Goal: Information Seeking & Learning: Learn about a topic

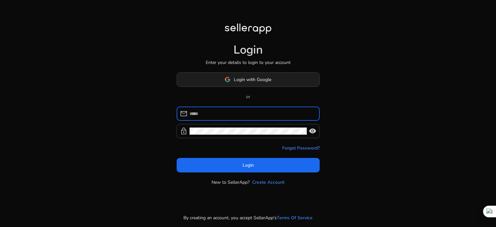
click at [260, 82] on span "Login with Google" at bounding box center [252, 79] width 37 height 7
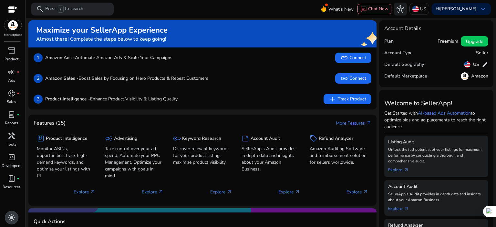
click at [12, 219] on span "light_mode" at bounding box center [12, 218] width 8 height 8
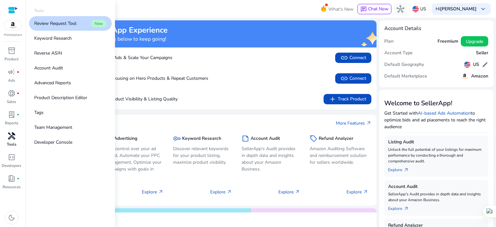
click at [12, 136] on span "handyman" at bounding box center [12, 136] width 8 height 8
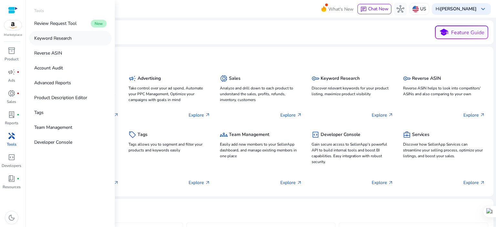
click at [65, 38] on p "Keyword Research" at bounding box center [52, 38] width 37 height 7
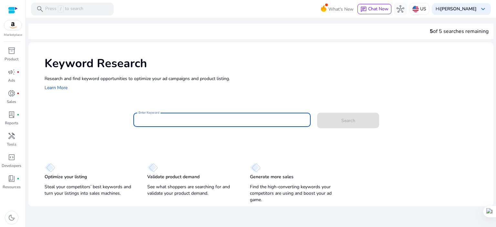
paste input "**********"
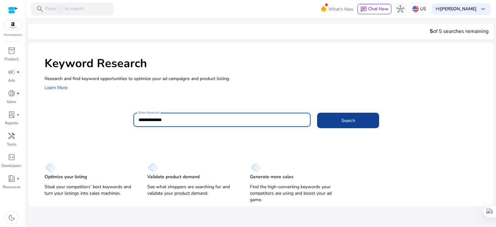
type input "**********"
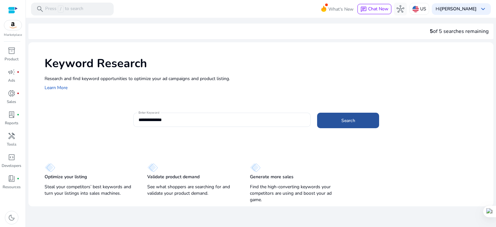
click at [331, 117] on span at bounding box center [348, 120] width 62 height 15
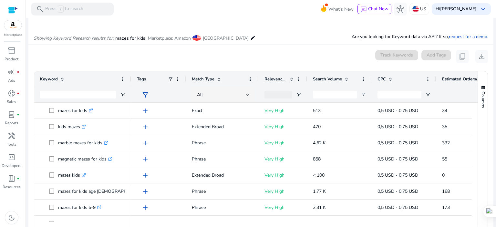
scroll to position [77, 0]
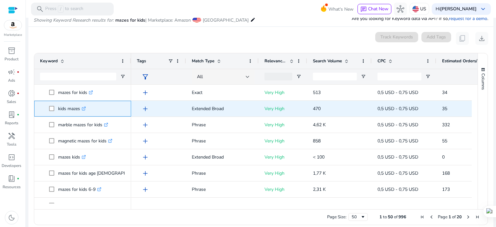
click at [84, 107] on icon ".st0{fill:#2c8af8}" at bounding box center [84, 108] width 4 height 4
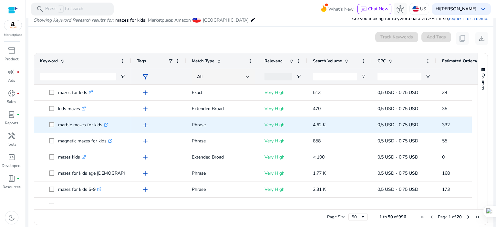
click at [106, 125] on icon ".st0{fill:#2c8af8}" at bounding box center [106, 125] width 4 height 4
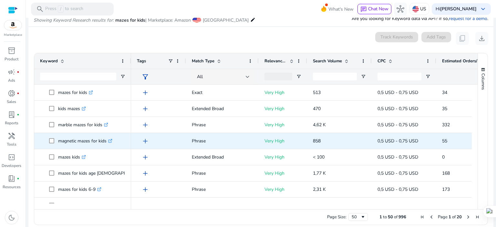
click at [110, 139] on icon ".st0{fill:#2c8af8}" at bounding box center [110, 141] width 4 height 4
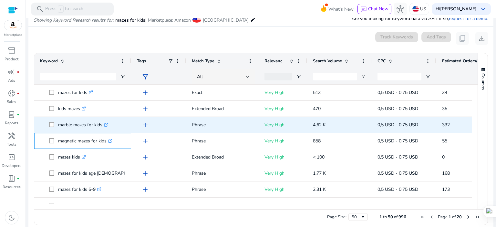
scroll to position [43, 0]
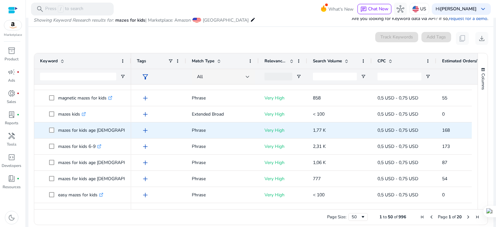
click at [148, 128] on icon ".st0{fill:#2c8af8}" at bounding box center [150, 130] width 4 height 4
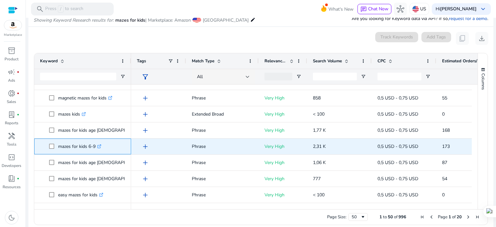
click at [99, 147] on icon ".st0{fill:#2c8af8}" at bounding box center [99, 146] width 4 height 4
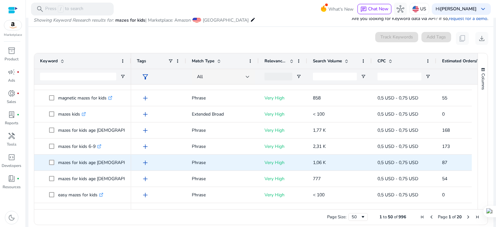
click at [148, 162] on icon ".st0{fill:#2c8af8}" at bounding box center [150, 162] width 4 height 4
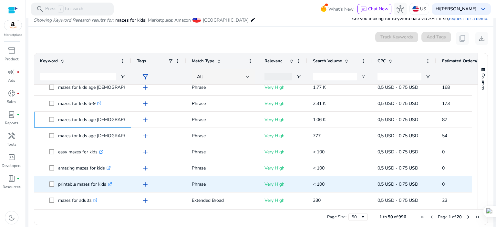
scroll to position [129, 0]
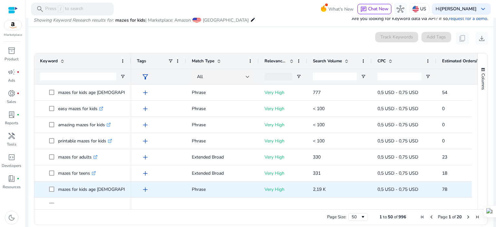
click at [148, 189] on icon ".st0{fill:#2c8af8}" at bounding box center [150, 189] width 4 height 4
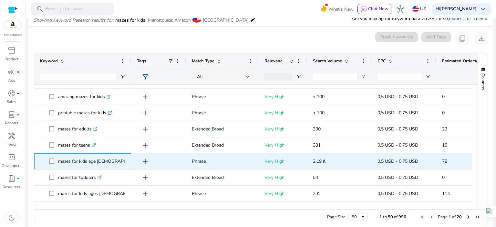
scroll to position [172, 0]
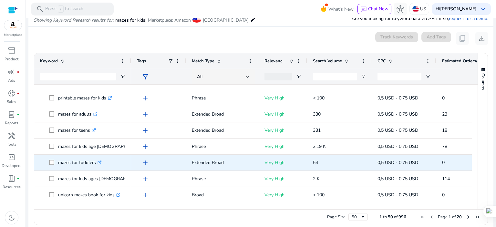
click at [100, 162] on icon at bounding box center [100, 161] width 2 height 2
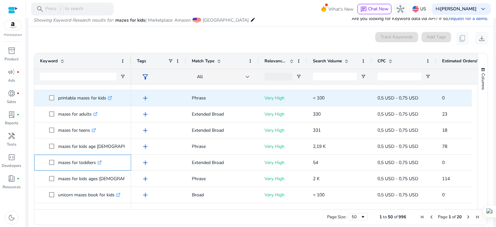
scroll to position [215, 0]
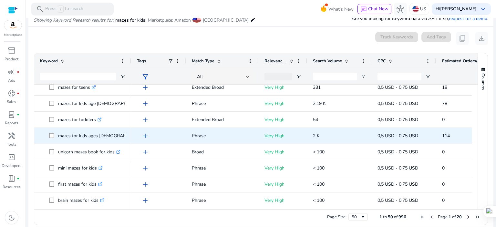
click at [151, 135] on icon at bounding box center [152, 135] width 3 height 3
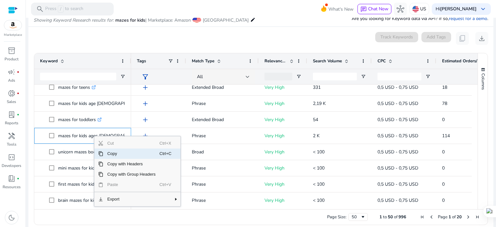
click at [110, 156] on span "Copy" at bounding box center [131, 153] width 56 height 10
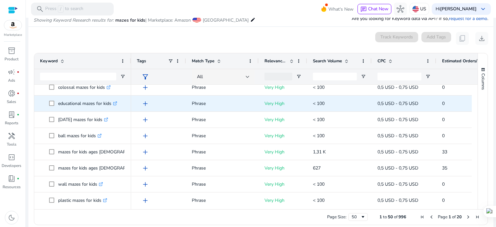
scroll to position [344, 0]
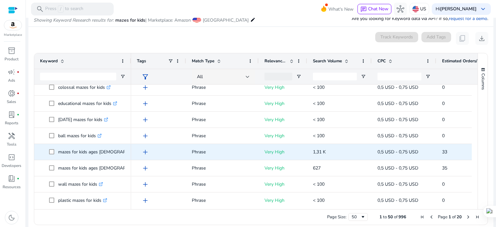
click at [149, 152] on link ".st0{fill:#2c8af8}" at bounding box center [152, 152] width 6 height 6
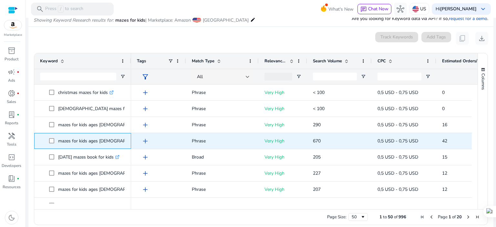
click at [151, 139] on icon at bounding box center [152, 140] width 3 height 3
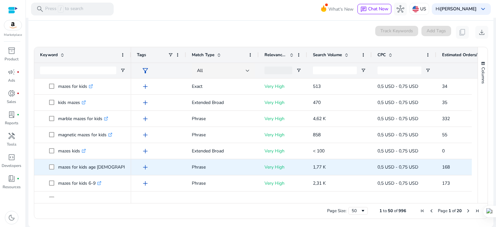
scroll to position [0, 0]
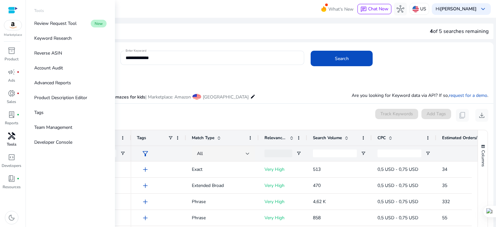
click at [12, 136] on span "handyman" at bounding box center [12, 136] width 8 height 8
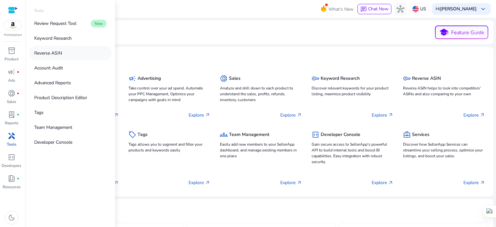
click at [66, 54] on link "Reverse ASIN" at bounding box center [70, 53] width 83 height 15
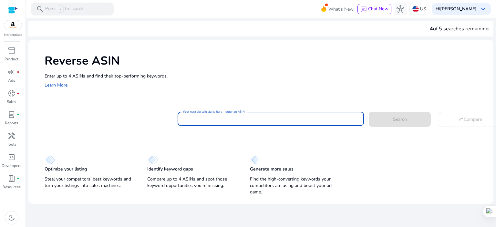
paste input "**********"
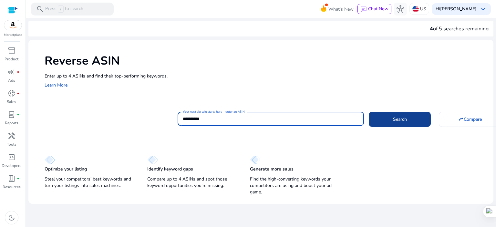
type input "**********"
click at [395, 122] on span "Search" at bounding box center [400, 119] width 14 height 7
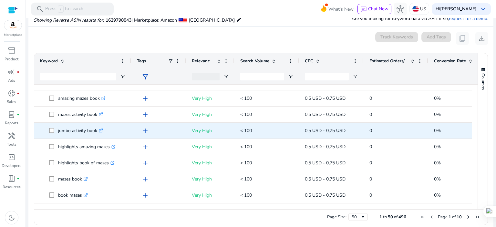
scroll to position [43, 0]
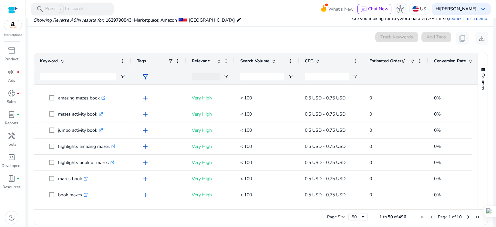
click at [258, 60] on span "Search Volume" at bounding box center [254, 61] width 29 height 6
click at [264, 61] on span "Search Volume" at bounding box center [254, 61] width 29 height 6
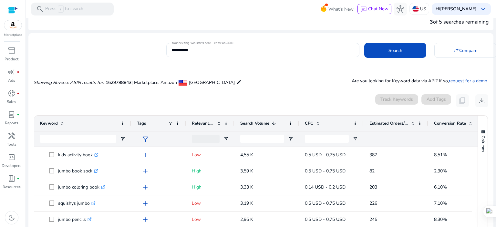
scroll to position [0, 0]
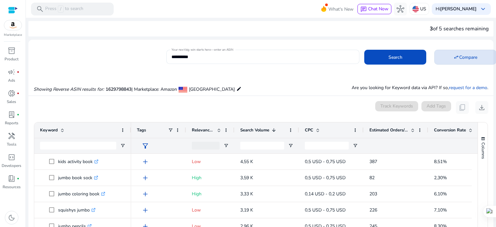
click at [464, 58] on span "Compare" at bounding box center [468, 57] width 18 height 7
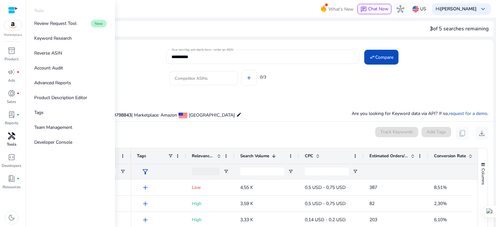
click at [12, 140] on span "handyman" at bounding box center [12, 136] width 8 height 8
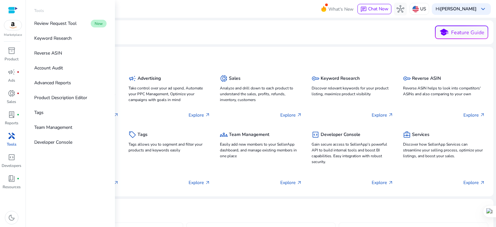
click at [10, 135] on span "handyman" at bounding box center [12, 136] width 8 height 8
click at [59, 51] on p "Reverse ASIN" at bounding box center [48, 53] width 28 height 7
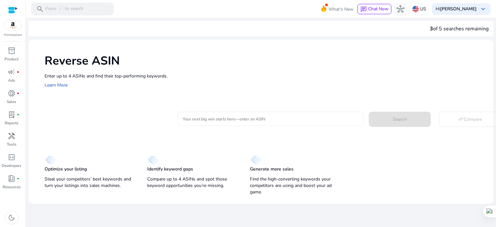
click at [231, 119] on input "Your next big win starts here—enter an ASIN" at bounding box center [271, 118] width 176 height 7
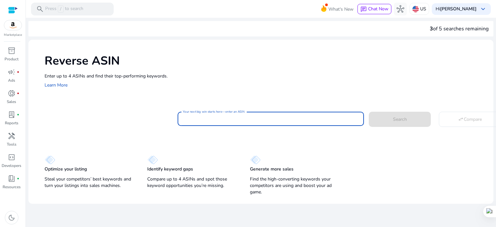
paste input "**********"
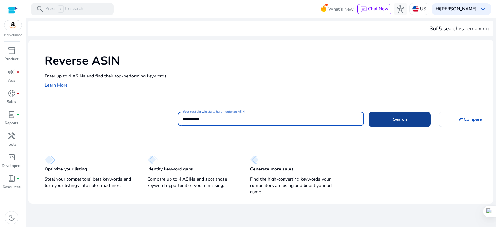
click at [416, 118] on span at bounding box center [399, 118] width 62 height 15
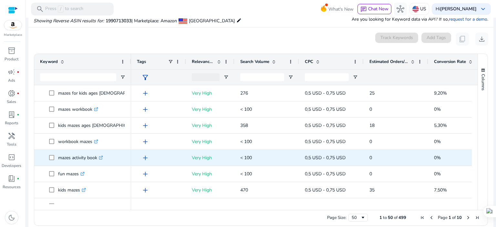
scroll to position [69, 0]
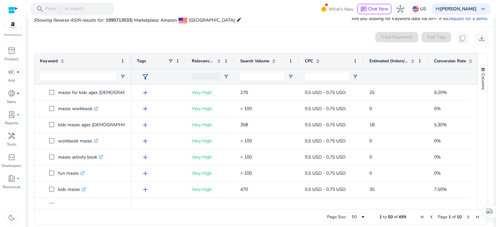
click at [262, 59] on span "Search Volume" at bounding box center [254, 61] width 29 height 6
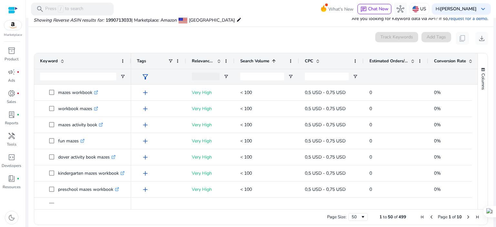
click at [262, 60] on span "Search Volume" at bounding box center [254, 61] width 29 height 6
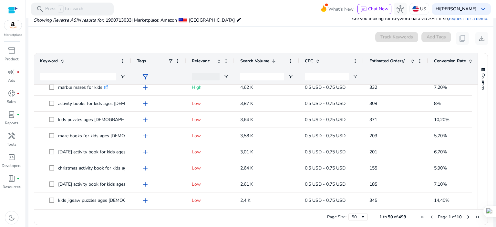
scroll to position [129, 0]
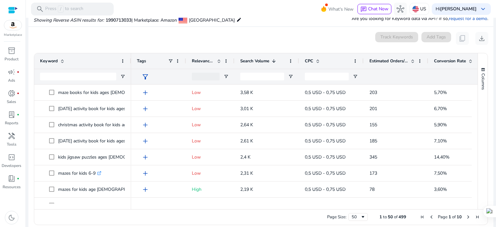
click at [200, 61] on span "Relevance Score" at bounding box center [203, 61] width 23 height 6
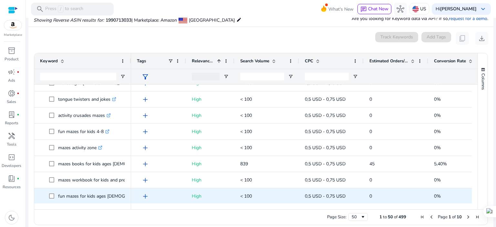
scroll to position [0, 0]
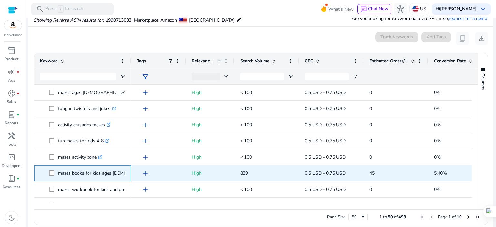
click at [85, 170] on p "mazes books for kids ages 4-8 .st0{fill:#2c8af8}" at bounding box center [113, 172] width 110 height 13
click at [162, 172] on link ".st0{fill:#2c8af8}" at bounding box center [165, 173] width 6 height 6
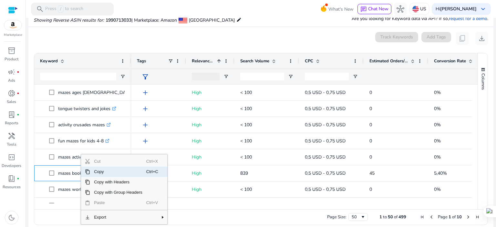
click at [103, 172] on span "Copy" at bounding box center [118, 171] width 56 height 10
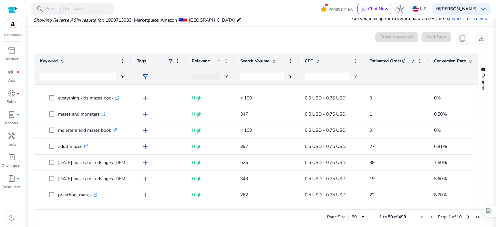
scroll to position [215, 0]
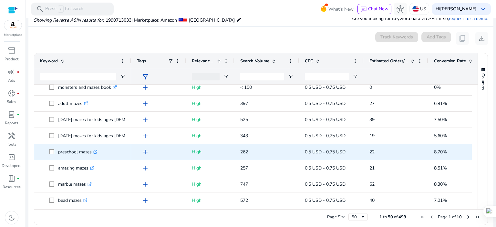
click at [96, 152] on icon ".st0{fill:#2c8af8}" at bounding box center [95, 152] width 4 height 4
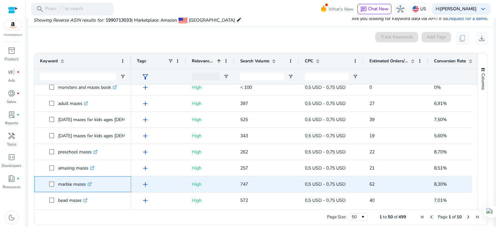
click at [82, 183] on p "marble mazes .st0{fill:#2c8af8}" at bounding box center [75, 183] width 34 height 13
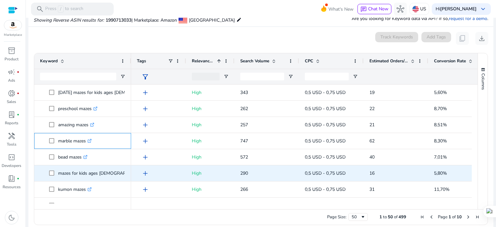
scroll to position [301, 0]
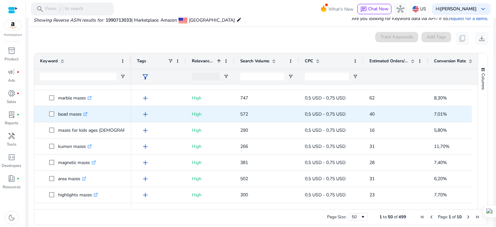
click at [86, 113] on icon ".st0{fill:#2c8af8}" at bounding box center [85, 114] width 4 height 4
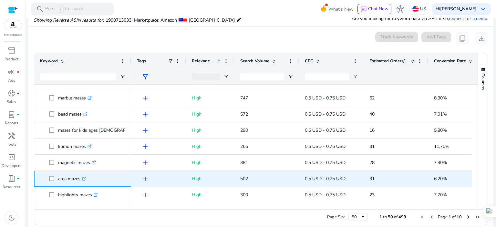
click at [85, 179] on icon ".st0{fill:#2c8af8}" at bounding box center [84, 178] width 4 height 4
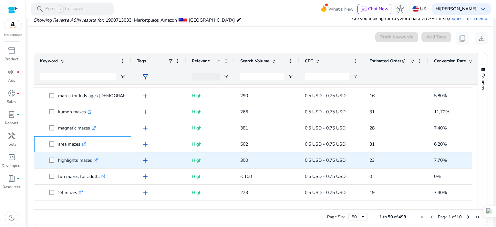
scroll to position [344, 0]
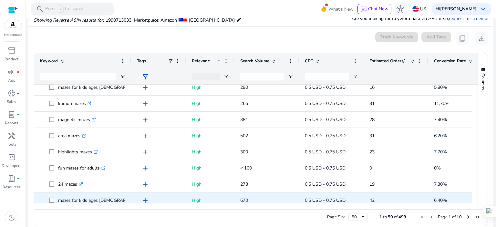
click at [93, 199] on p "mazes for kids ages 3-5 .st0{fill:#2c8af8}" at bounding box center [106, 200] width 96 height 13
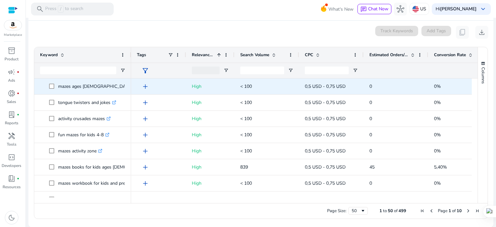
scroll to position [0, 0]
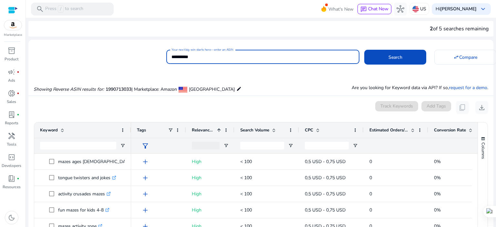
drag, startPoint x: 212, startPoint y: 55, endPoint x: 164, endPoint y: 64, distance: 48.6
click at [164, 64] on div "**********" at bounding box center [257, 56] width 459 height 16
paste input
type input "**********"
click at [397, 59] on span "Search" at bounding box center [395, 57] width 14 height 7
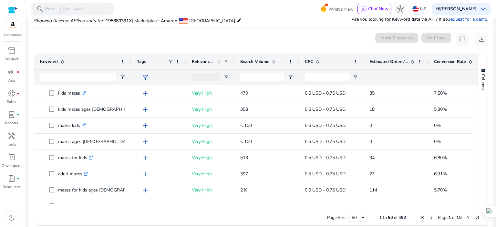
scroll to position [69, 0]
click at [252, 59] on span "Search Volume" at bounding box center [254, 61] width 29 height 6
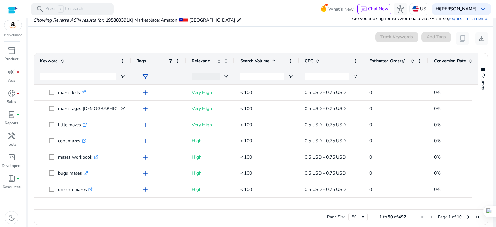
click at [252, 59] on span "Search Volume" at bounding box center [254, 61] width 29 height 6
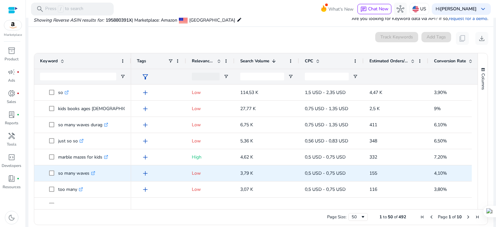
scroll to position [43, 0]
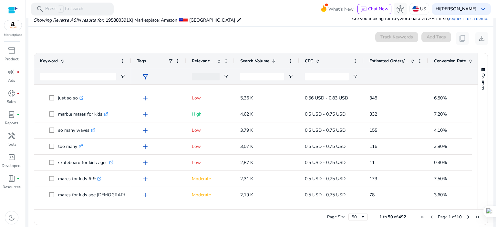
click at [203, 60] on span "Relevance Score" at bounding box center [203, 61] width 23 height 6
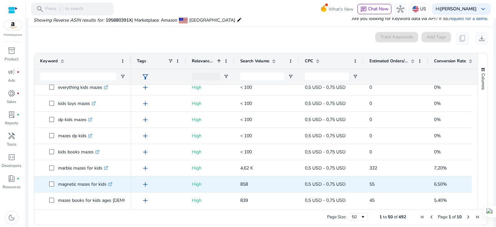
scroll to position [129, 0]
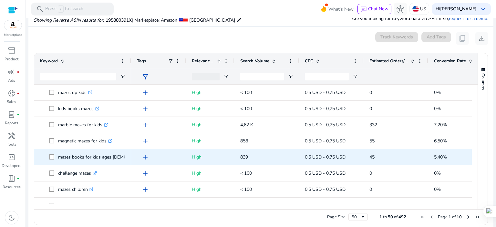
click at [94, 156] on p "mazes books for kids ages 4-8 .st0{fill:#2c8af8}" at bounding box center [113, 156] width 110 height 13
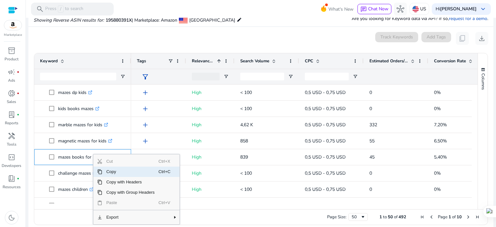
click at [114, 172] on span "Copy" at bounding box center [130, 171] width 56 height 10
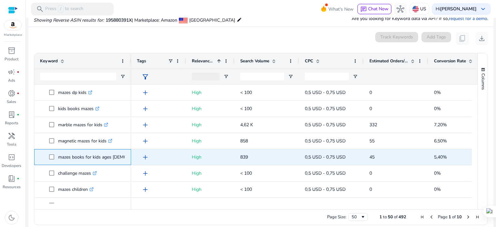
click at [166, 156] on icon at bounding box center [167, 156] width 2 height 2
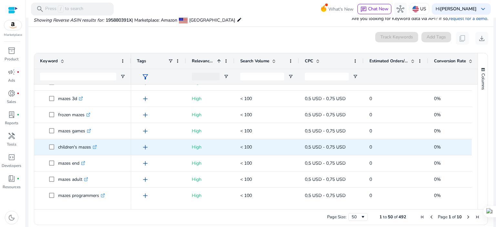
scroll to position [0, 0]
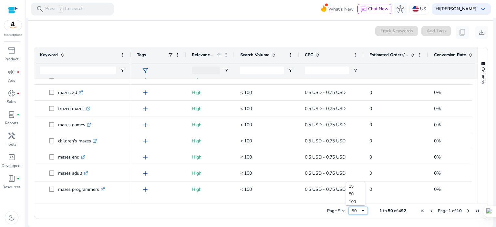
click at [360, 210] on span "Page Size" at bounding box center [362, 210] width 5 height 5
click at [467, 209] on span "Next Page" at bounding box center [467, 210] width 5 height 5
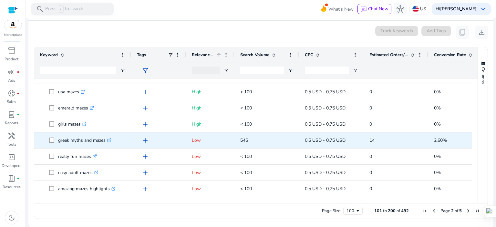
click at [108, 139] on icon ".st0{fill:#2c8af8}" at bounding box center [109, 140] width 4 height 4
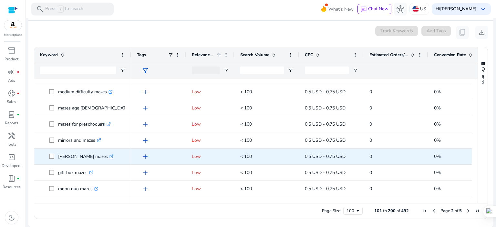
scroll to position [742, 0]
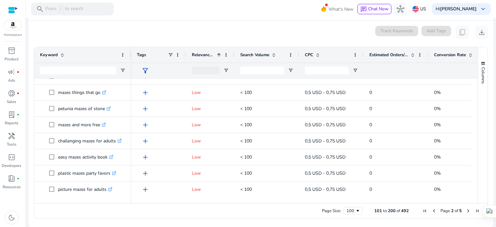
click at [465, 210] on span "Next Page" at bounding box center [467, 210] width 5 height 5
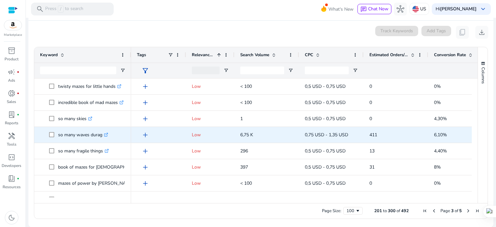
click at [106, 133] on icon at bounding box center [105, 134] width 3 height 3
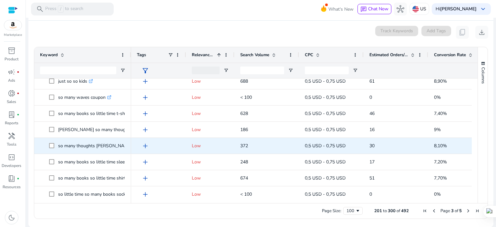
scroll to position [1161, 0]
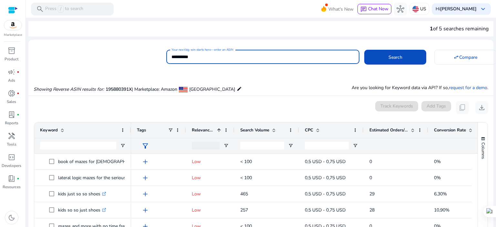
click at [224, 54] on input "**********" at bounding box center [262, 56] width 183 height 7
type input "*"
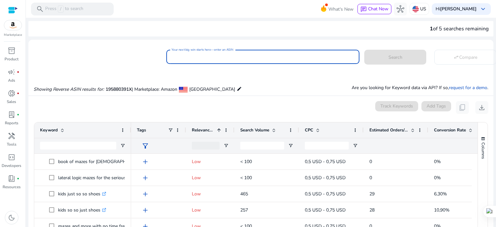
paste input "**********"
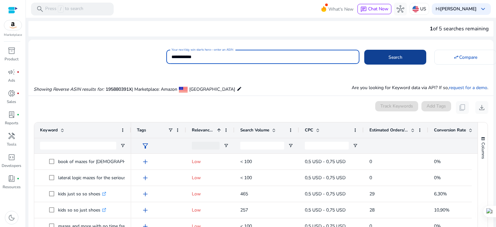
type input "**********"
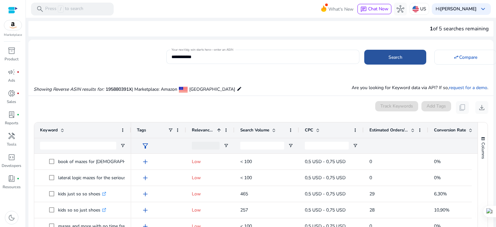
click at [388, 59] on span "Search" at bounding box center [395, 57] width 14 height 7
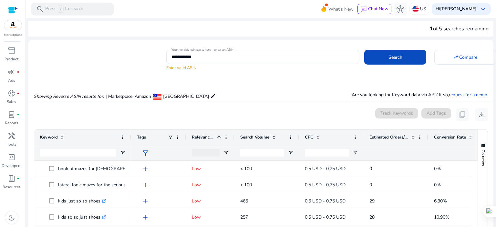
click at [246, 140] on div "Search Volume" at bounding box center [263, 137] width 46 height 12
click at [246, 140] on div "Search Volume 1" at bounding box center [263, 137] width 46 height 12
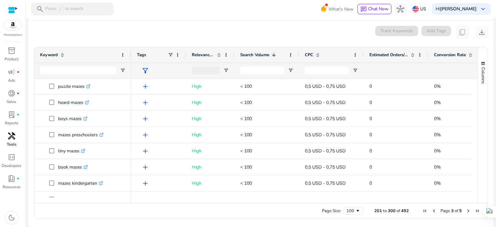
click at [18, 136] on div "handyman" at bounding box center [12, 136] width 18 height 10
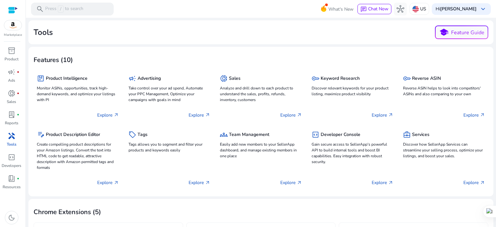
click at [15, 139] on span "handyman" at bounding box center [12, 136] width 8 height 8
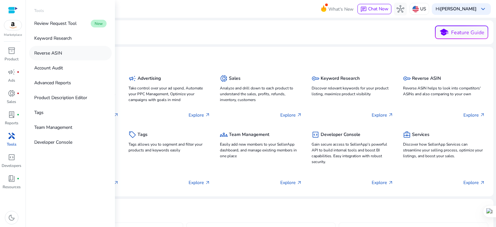
click at [50, 56] on p "Reverse ASIN" at bounding box center [48, 53] width 28 height 7
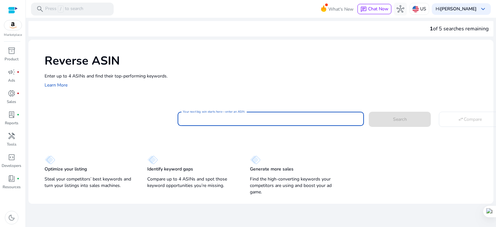
paste input "**********"
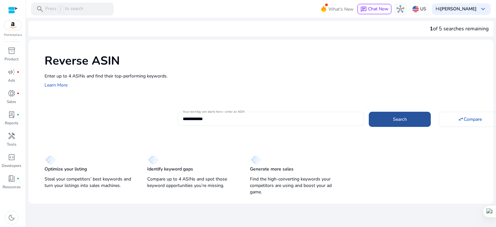
click at [402, 122] on span "Search" at bounding box center [400, 119] width 14 height 7
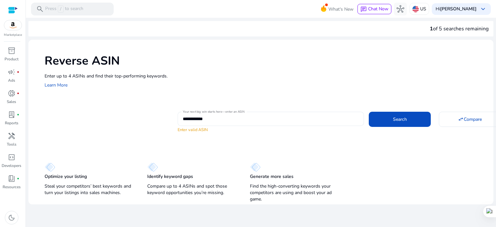
drag, startPoint x: 218, startPoint y: 114, endPoint x: 190, endPoint y: 116, distance: 27.8
click at [190, 116] on div "**********" at bounding box center [271, 119] width 176 height 14
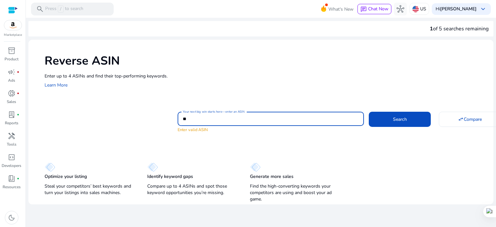
type input "*"
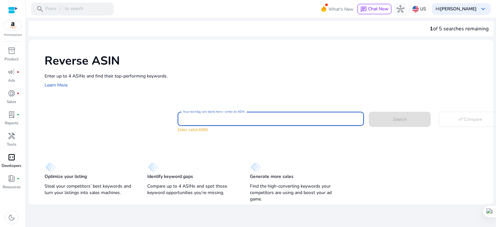
paste input "**********"
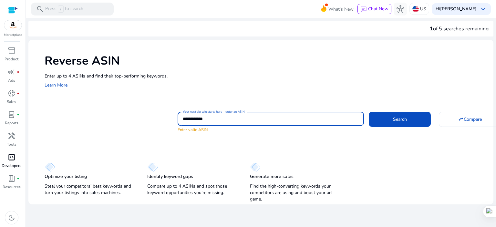
click at [368, 112] on button "Search" at bounding box center [399, 119] width 62 height 15
click at [391, 116] on span at bounding box center [399, 118] width 62 height 15
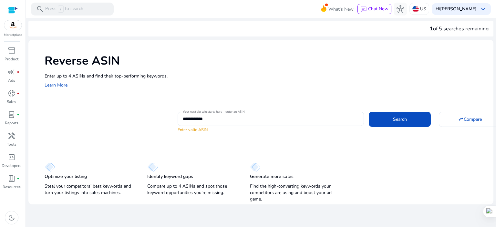
click at [185, 119] on input "**********" at bounding box center [271, 118] width 176 height 7
click at [418, 125] on span at bounding box center [399, 118] width 62 height 15
click at [218, 120] on input "**********" at bounding box center [271, 118] width 176 height 7
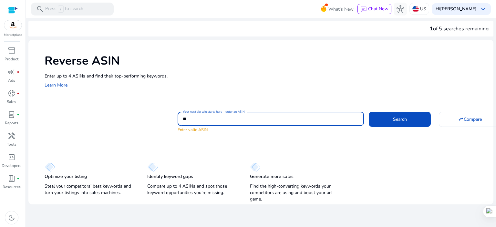
type input "*"
paste input "**********"
type input "**********"
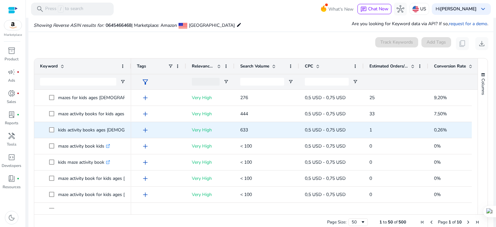
scroll to position [69, 0]
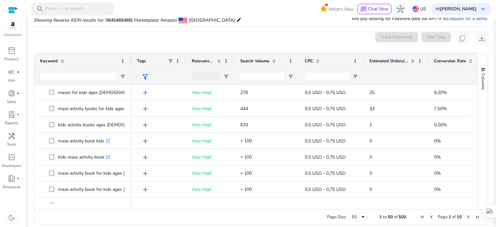
click at [265, 61] on span "Search Volume" at bounding box center [254, 61] width 29 height 6
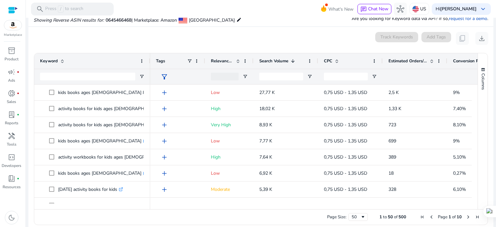
drag, startPoint x: 130, startPoint y: 58, endPoint x: 149, endPoint y: 62, distance: 19.4
click at [149, 62] on div at bounding box center [149, 60] width 3 height 15
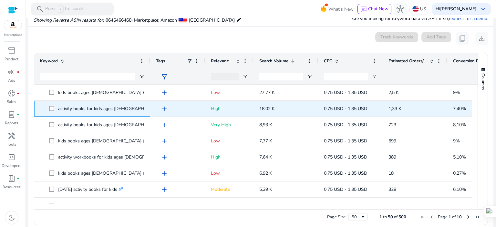
click at [166, 109] on icon at bounding box center [167, 108] width 3 height 3
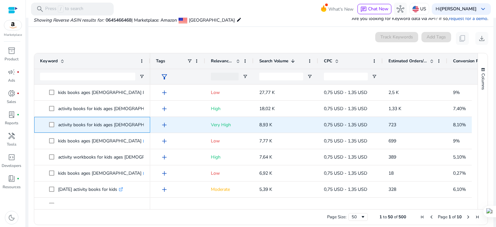
click at [165, 124] on icon ".st0{fill:#2c8af8}" at bounding box center [167, 125] width 4 height 4
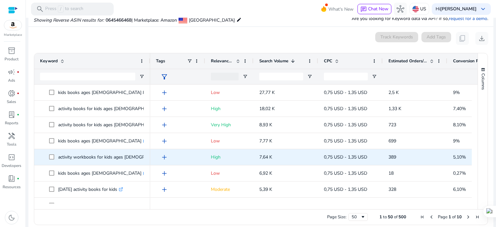
click at [176, 157] on icon ".st0{fill:#2c8af8}" at bounding box center [178, 157] width 4 height 4
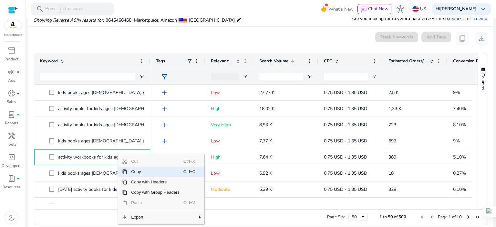
click at [137, 171] on span "Copy" at bounding box center [155, 171] width 56 height 10
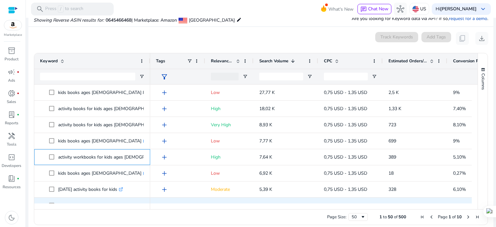
scroll to position [43, 0]
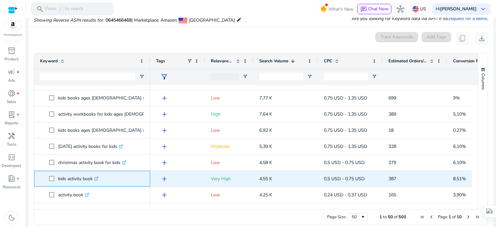
click at [97, 177] on icon ".st0{fill:#2c8af8}" at bounding box center [96, 178] width 4 height 4
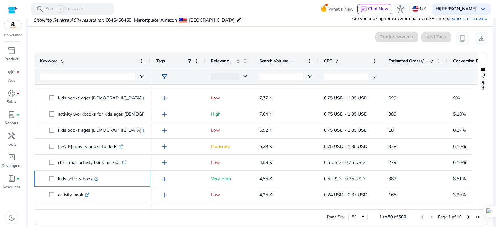
scroll to position [86, 0]
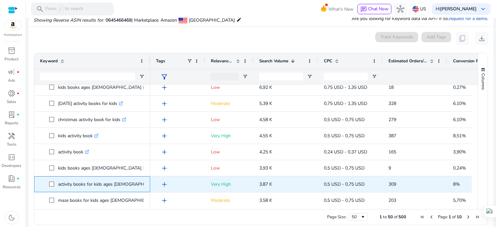
click at [165, 182] on icon ".st0{fill:#2c8af8}" at bounding box center [167, 184] width 4 height 4
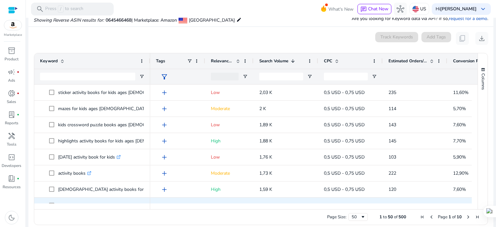
scroll to position [430, 0]
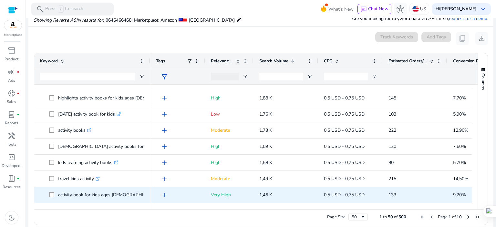
click at [165, 193] on icon at bounding box center [166, 194] width 2 height 2
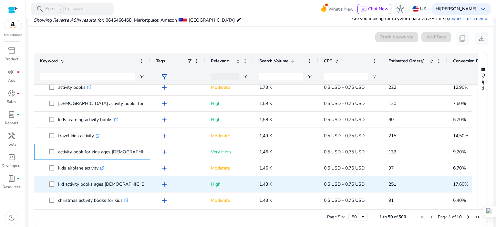
scroll to position [516, 0]
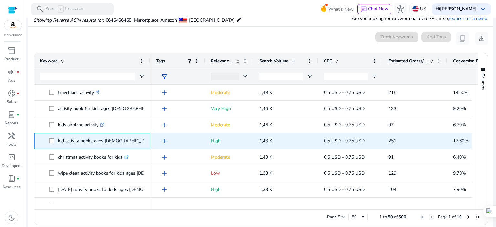
click at [157, 140] on icon at bounding box center [158, 140] width 2 height 2
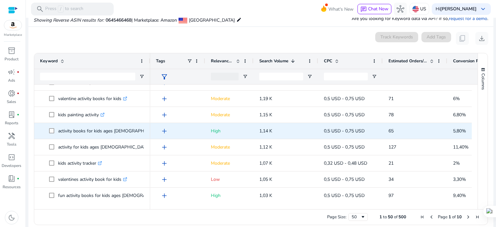
scroll to position [688, 0]
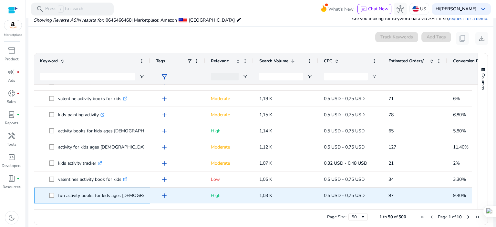
click at [174, 194] on icon at bounding box center [175, 195] width 3 height 3
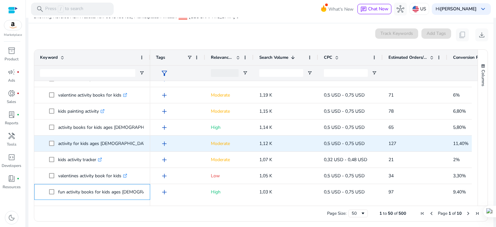
scroll to position [75, 0]
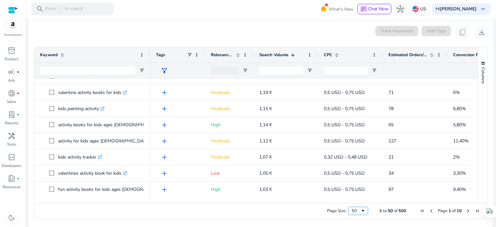
click at [360, 208] on span "Page Size" at bounding box center [362, 210] width 5 height 5
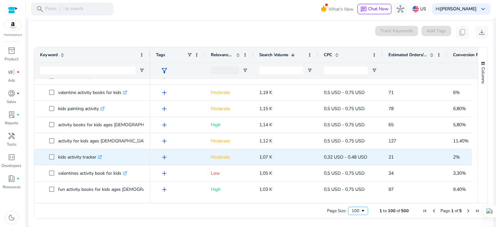
scroll to position [730, 0]
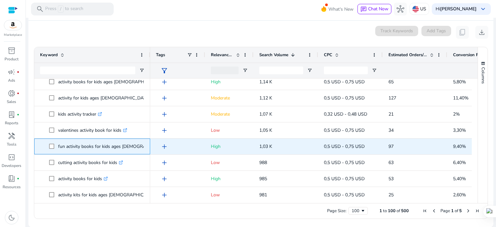
click at [109, 144] on p "fun activity books for kids ages 8-12 .st0{fill:#2c8af8}" at bounding box center [117, 146] width 119 height 13
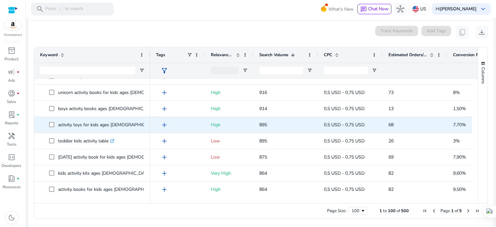
scroll to position [946, 0]
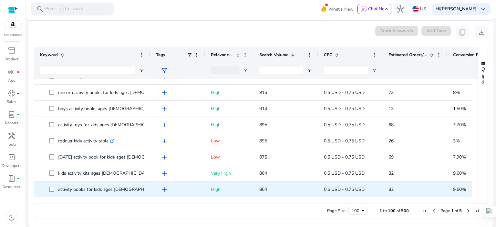
click at [165, 190] on icon ".st0{fill:#2c8af8}" at bounding box center [167, 189] width 4 height 4
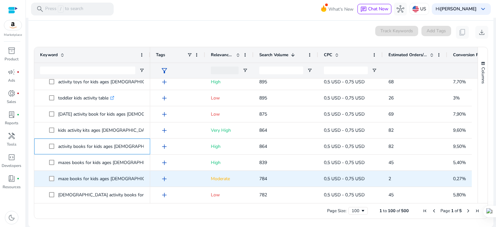
scroll to position [1031, 0]
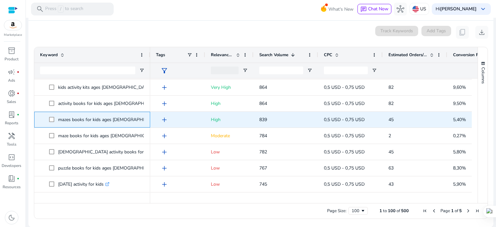
click at [164, 118] on icon ".st0{fill:#2c8af8}" at bounding box center [166, 119] width 4 height 4
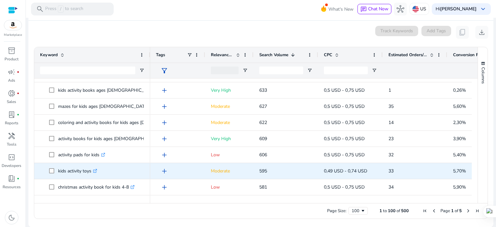
scroll to position [1333, 0]
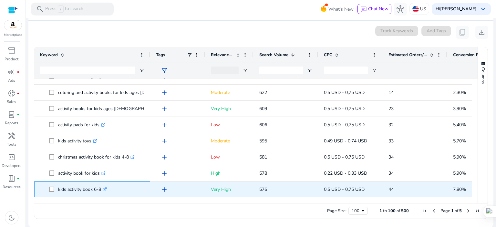
click at [106, 189] on icon ".st0{fill:#2c8af8}" at bounding box center [105, 189] width 4 height 4
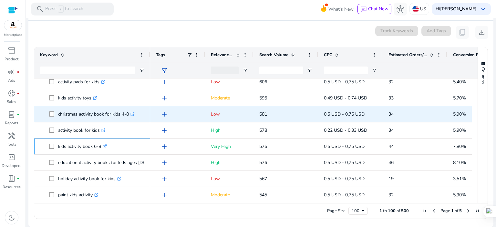
scroll to position [1419, 0]
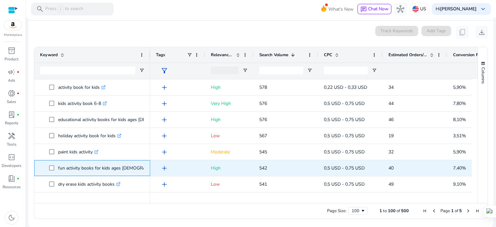
click at [114, 168] on p "fun activity books for kids ages [DEMOGRAPHIC_DATA] .st0{fill:#2c8af8}" at bounding box center [117, 167] width 119 height 13
click at [173, 168] on icon ".st0{fill:#2c8af8}" at bounding box center [175, 168] width 4 height 4
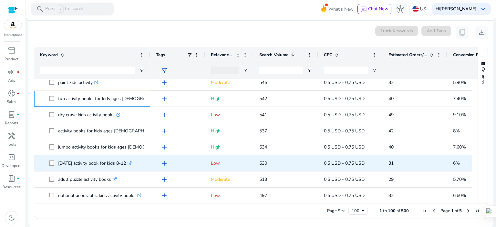
scroll to position [1494, 0]
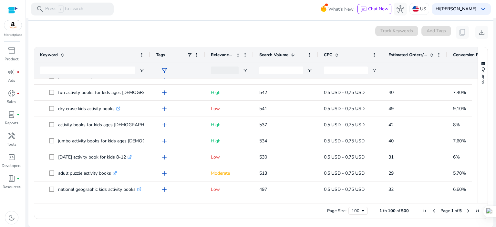
click at [467, 209] on span "Next Page" at bounding box center [467, 210] width 5 height 5
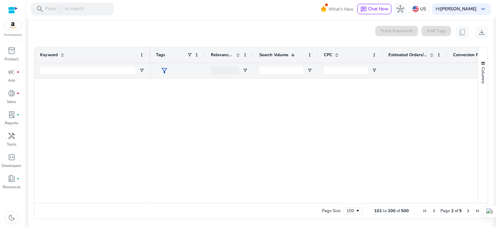
scroll to position [0, 0]
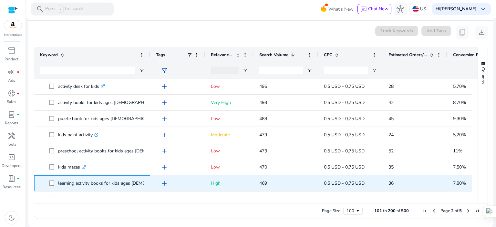
click at [181, 182] on link ".st0{fill:#2c8af8}" at bounding box center [184, 183] width 6 height 6
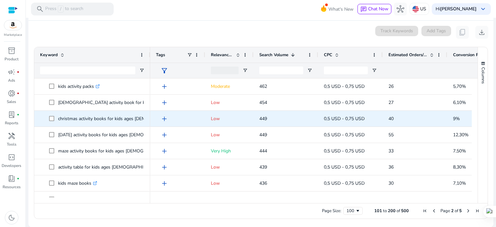
scroll to position [129, 0]
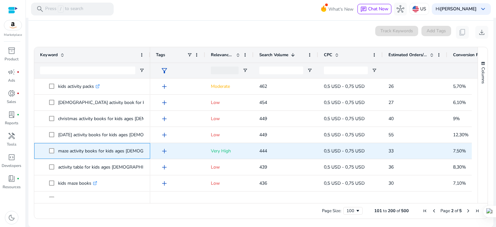
click at [179, 149] on icon at bounding box center [180, 150] width 2 height 2
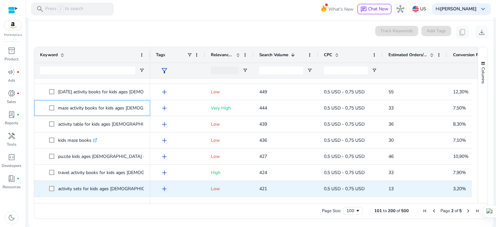
scroll to position [215, 0]
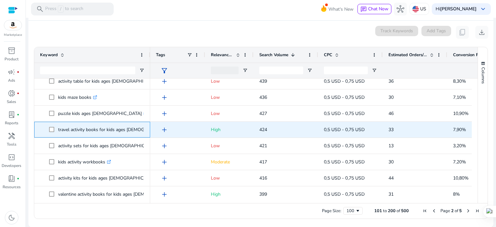
click at [176, 126] on link ".st0{fill:#2c8af8}" at bounding box center [179, 129] width 6 height 6
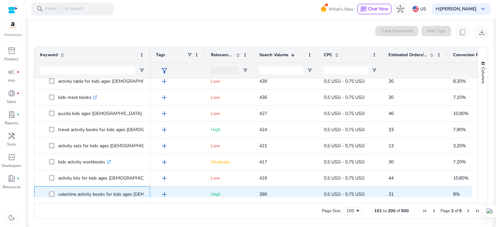
drag, startPoint x: 103, startPoint y: 193, endPoint x: 112, endPoint y: 188, distance: 10.4
click at [104, 193] on p "valentine activity books for kids ages [DEMOGRAPHIC_DATA] .st0{fill:#2c8af8}" at bounding box center [123, 193] width 131 height 13
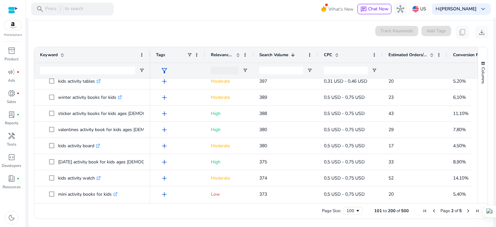
scroll to position [430, 0]
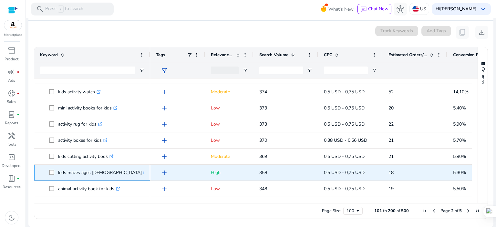
click at [142, 175] on link ".st0{fill:#2c8af8}" at bounding box center [145, 172] width 6 height 6
